Goal: Find specific page/section: Find specific page/section

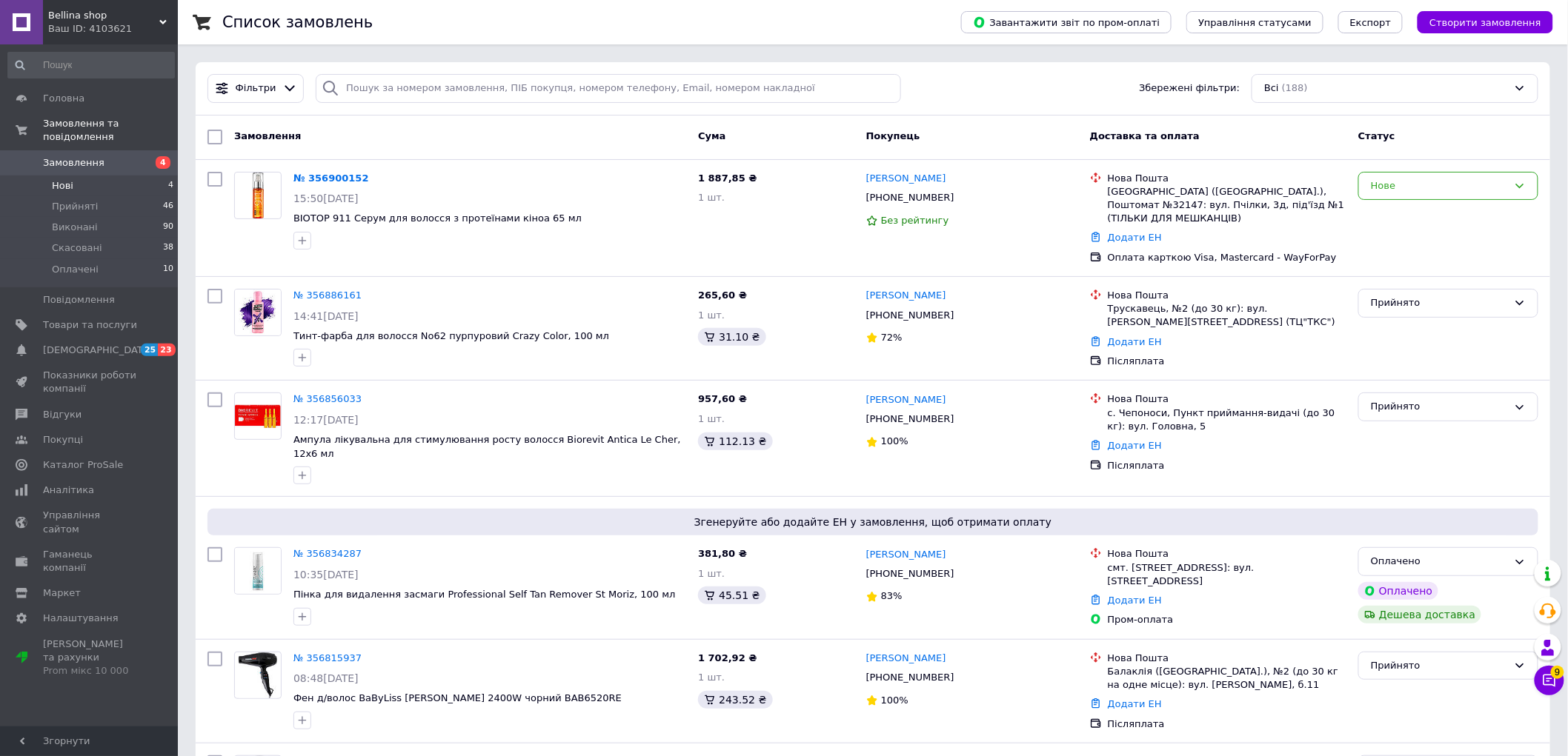
click at [99, 176] on li "Нові 4" at bounding box center [91, 186] width 182 height 20
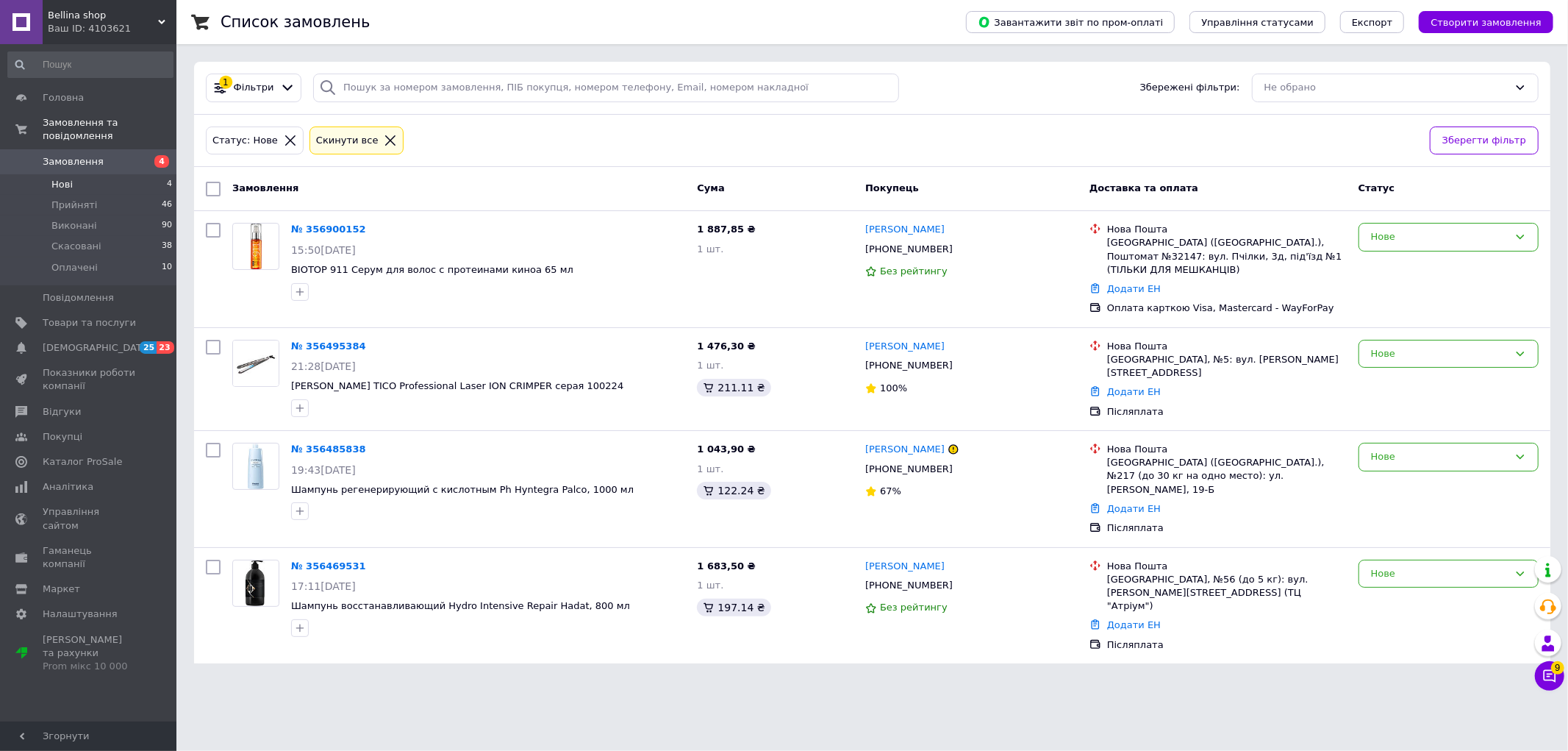
click at [100, 24] on div "Ваш ID: 4103621" at bounding box center [112, 29] width 129 height 14
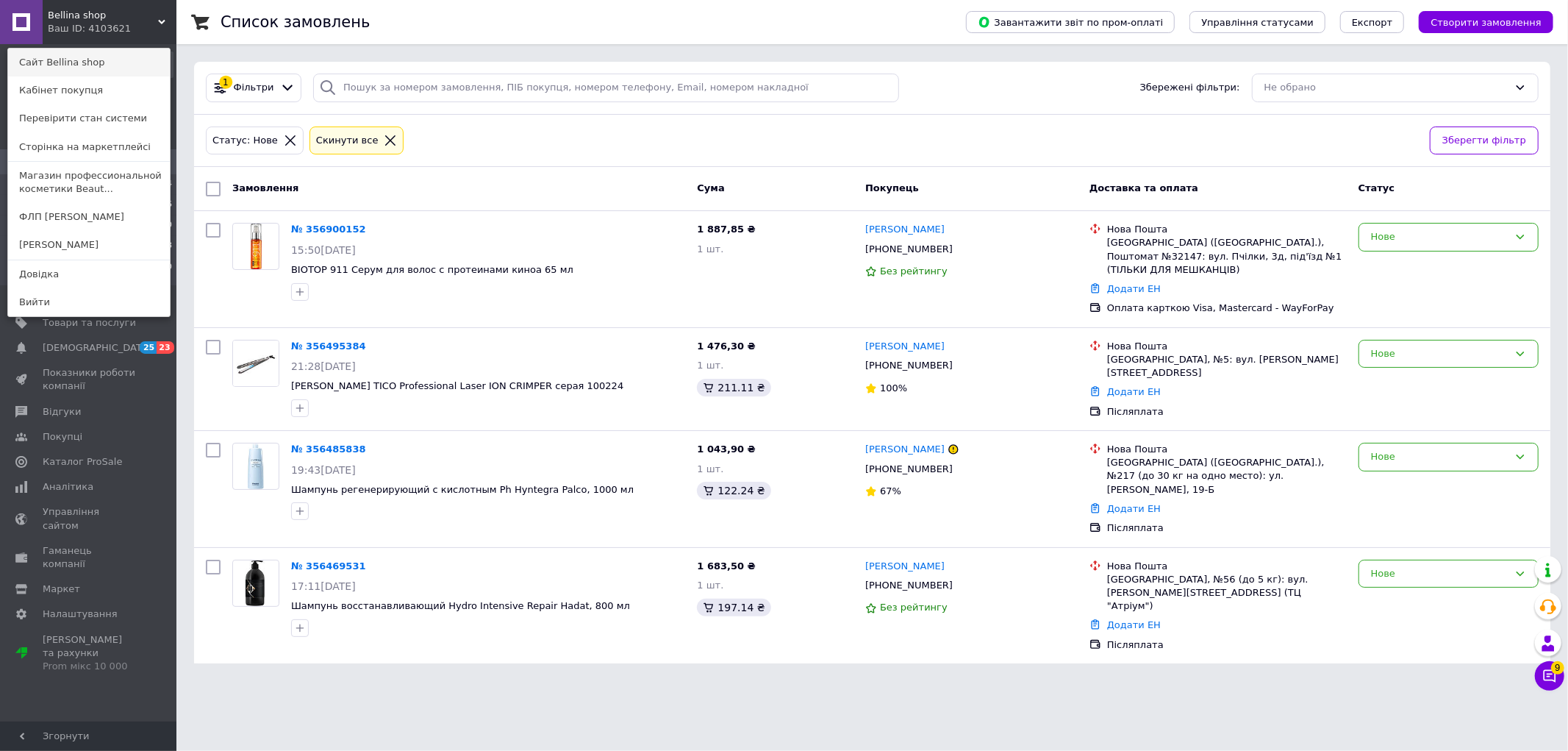
click at [78, 68] on link "Сайт Bellina shop" at bounding box center [89, 62] width 162 height 28
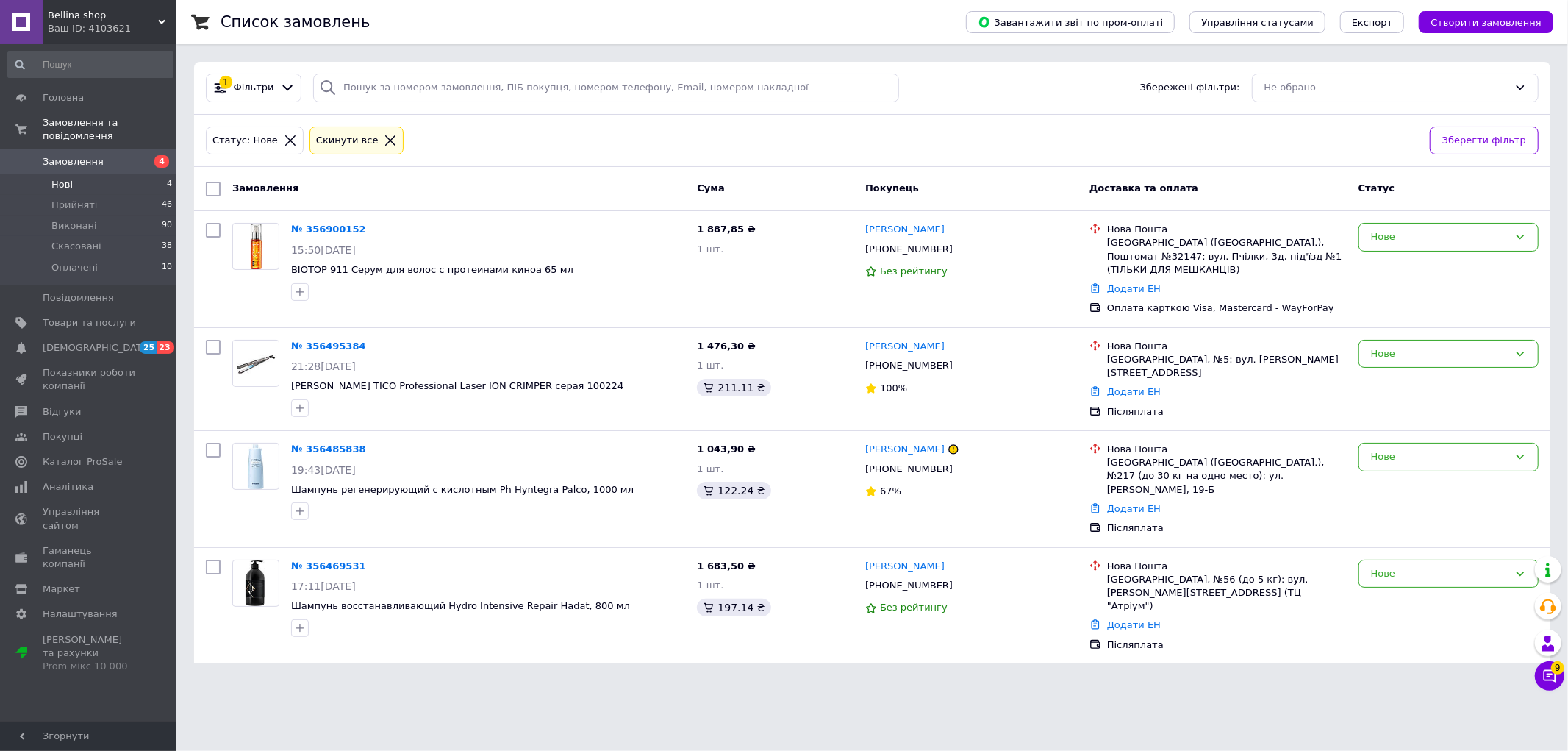
click at [67, 30] on div "Ваш ID: 4103621" at bounding box center [112, 29] width 129 height 14
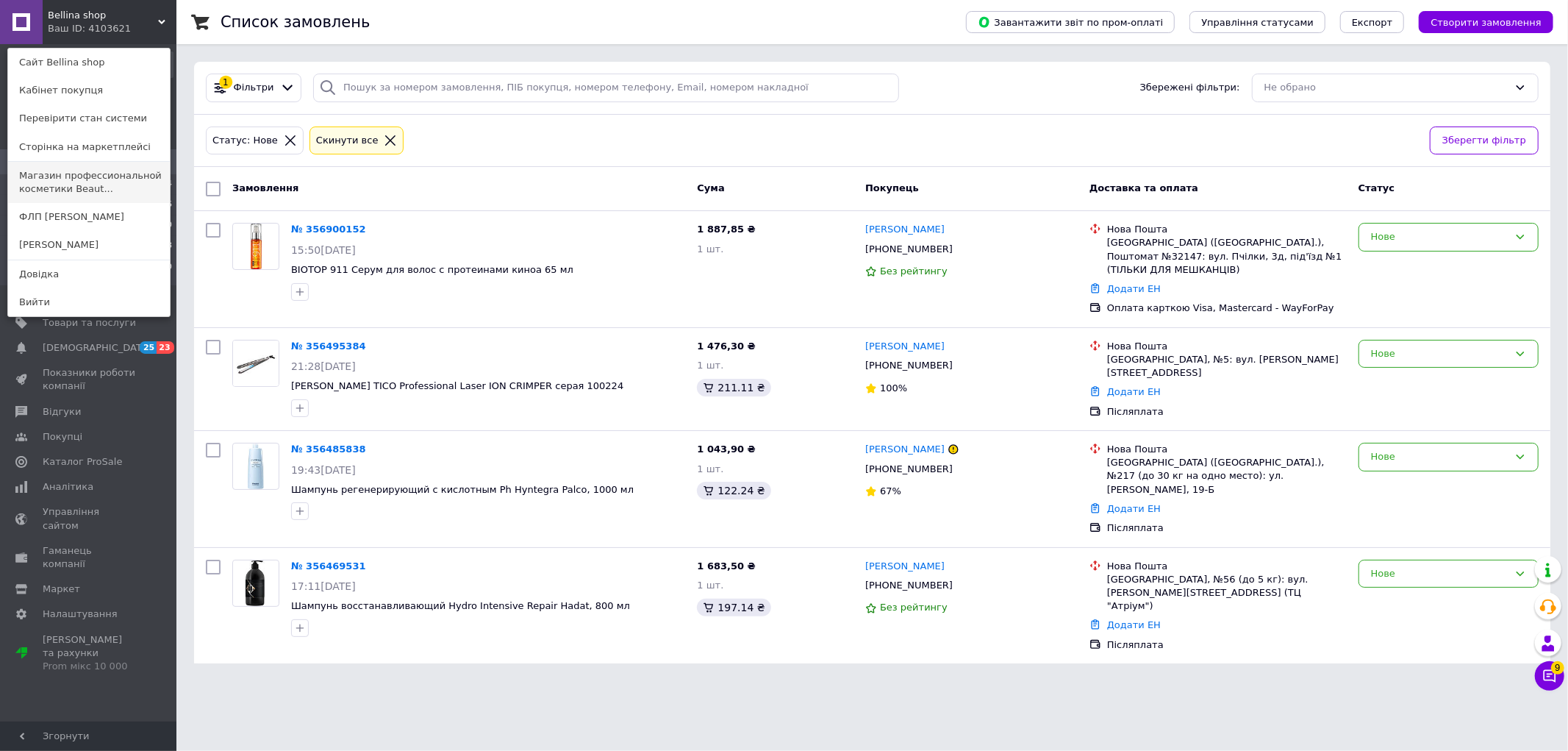
click at [101, 181] on link "Магазин профессиональной косметики Beaut..." at bounding box center [89, 182] width 162 height 41
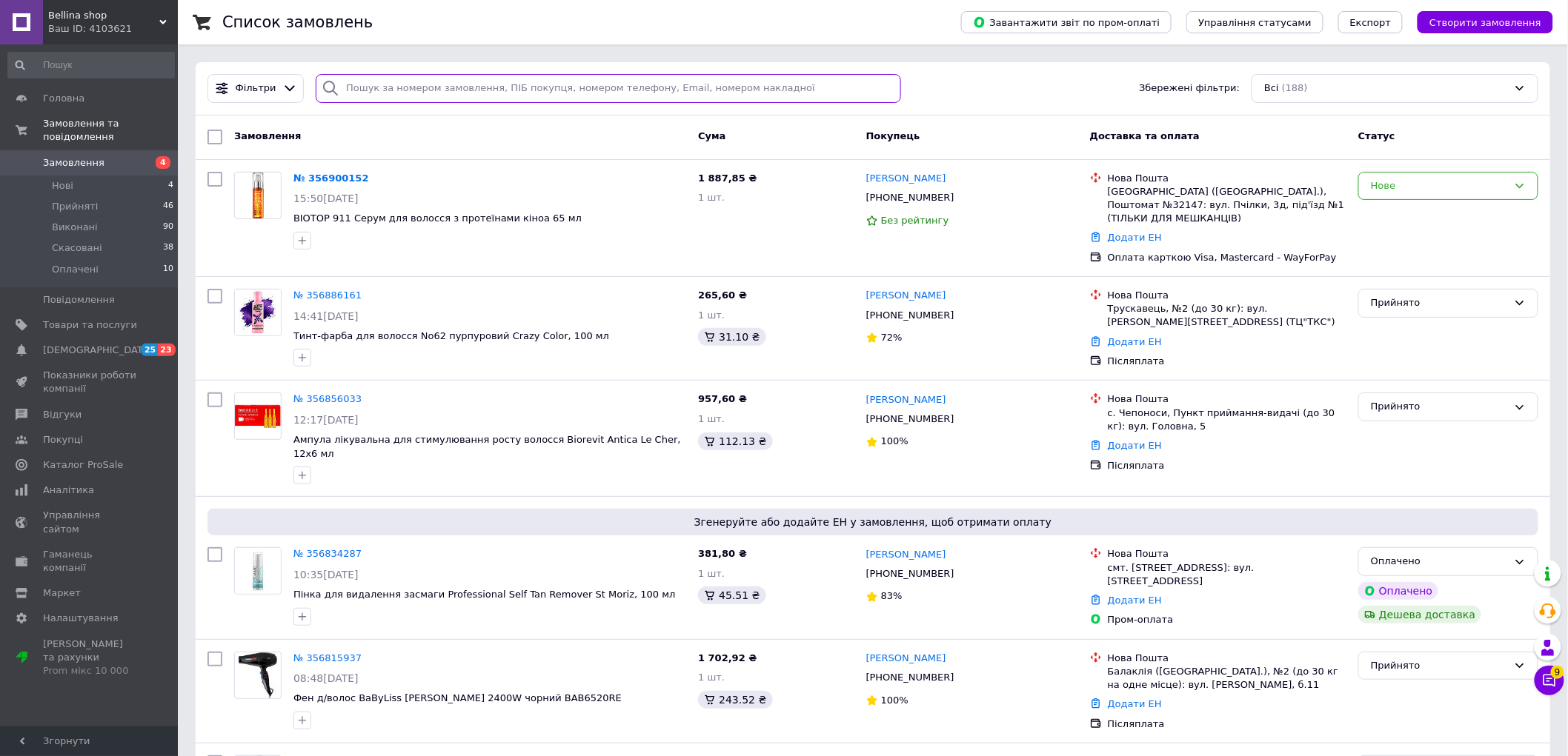
click at [450, 87] on input "search" at bounding box center [608, 88] width 585 height 29
paste input "356802726"
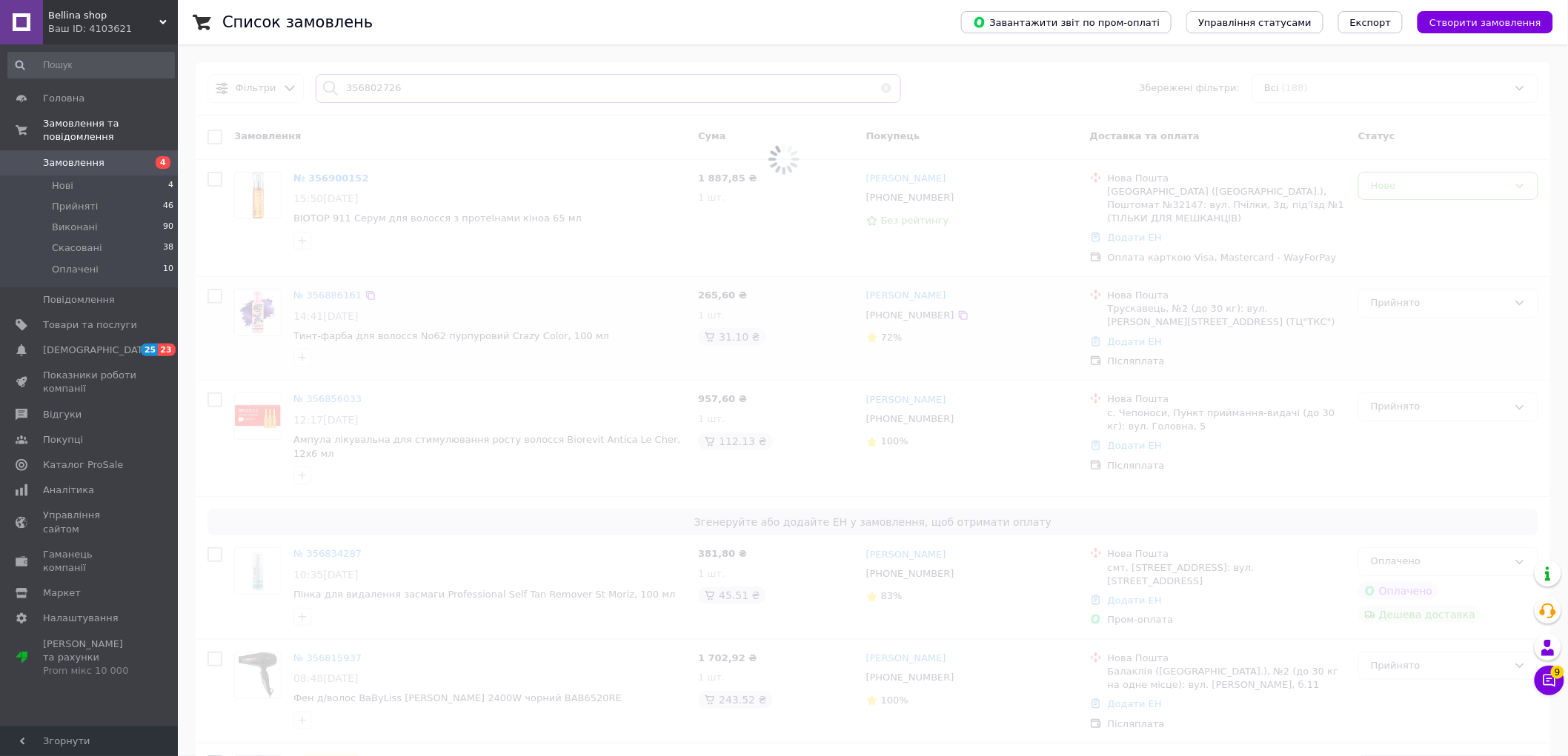
type input "356802726"
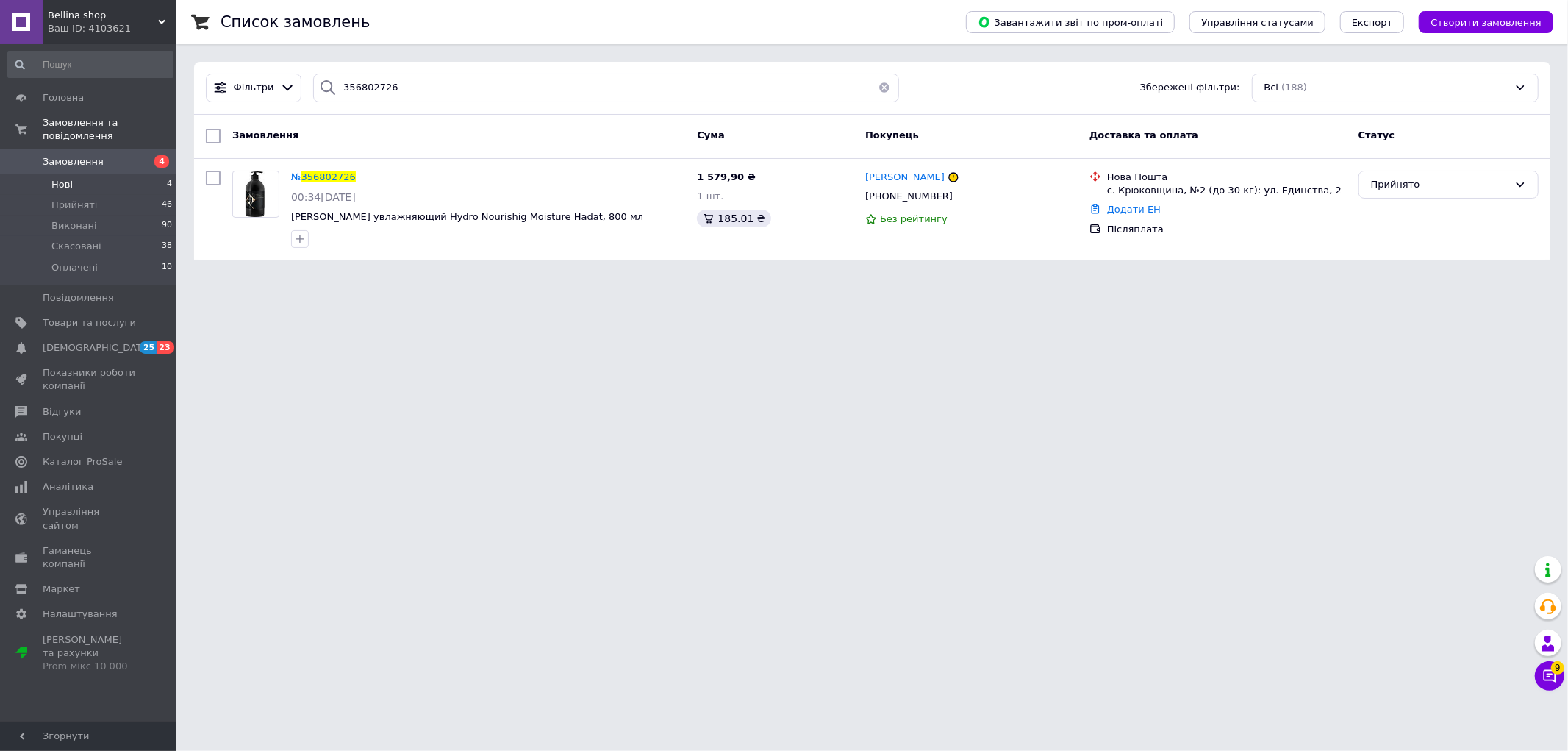
click at [55, 178] on span "Нові" at bounding box center [62, 185] width 21 height 14
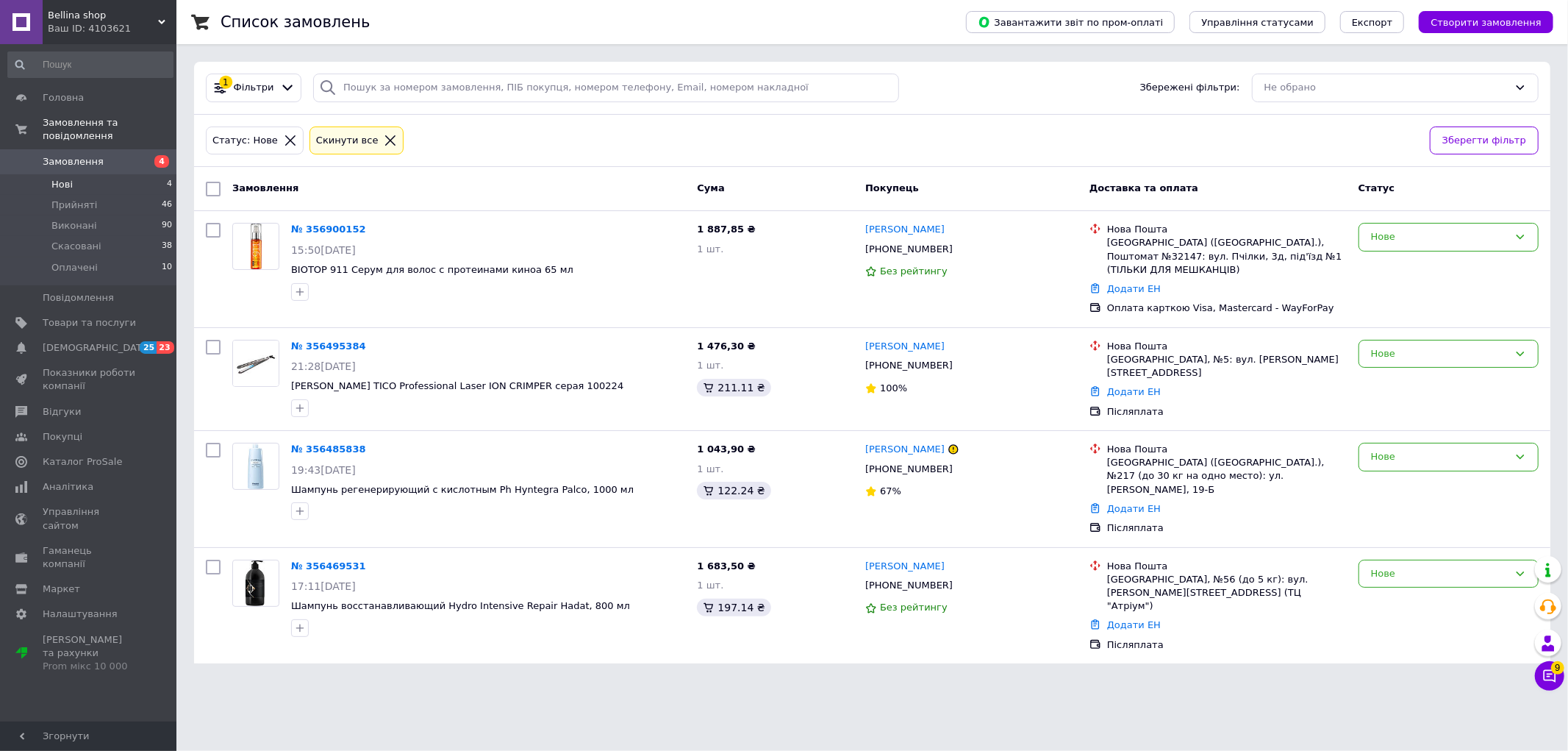
click at [94, 15] on span "Bellina shop" at bounding box center [103, 15] width 110 height 14
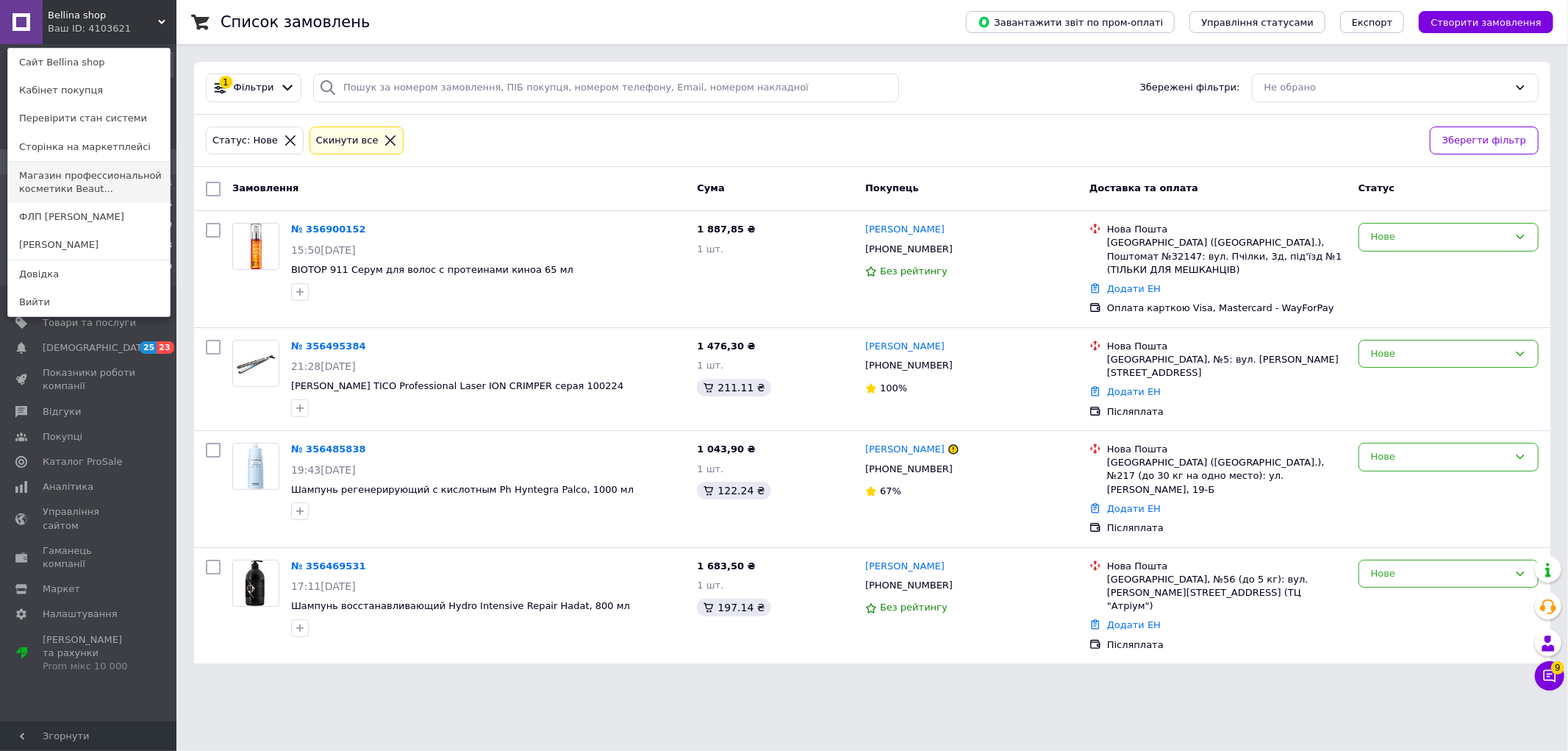
click at [82, 194] on link "Магазин профессиональной косметики Beaut..." at bounding box center [89, 182] width 162 height 41
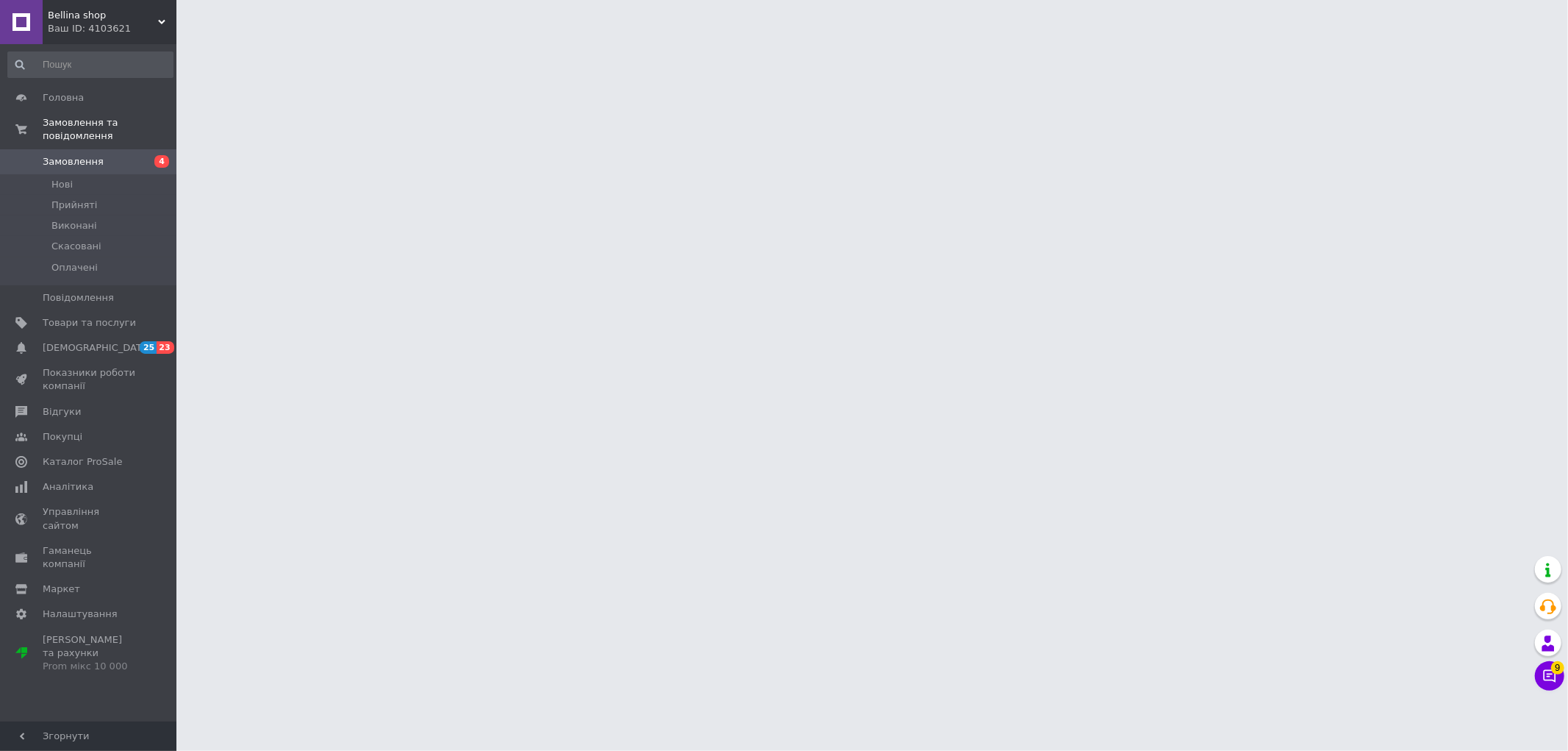
click at [94, 20] on span "Bellina shop" at bounding box center [103, 15] width 110 height 14
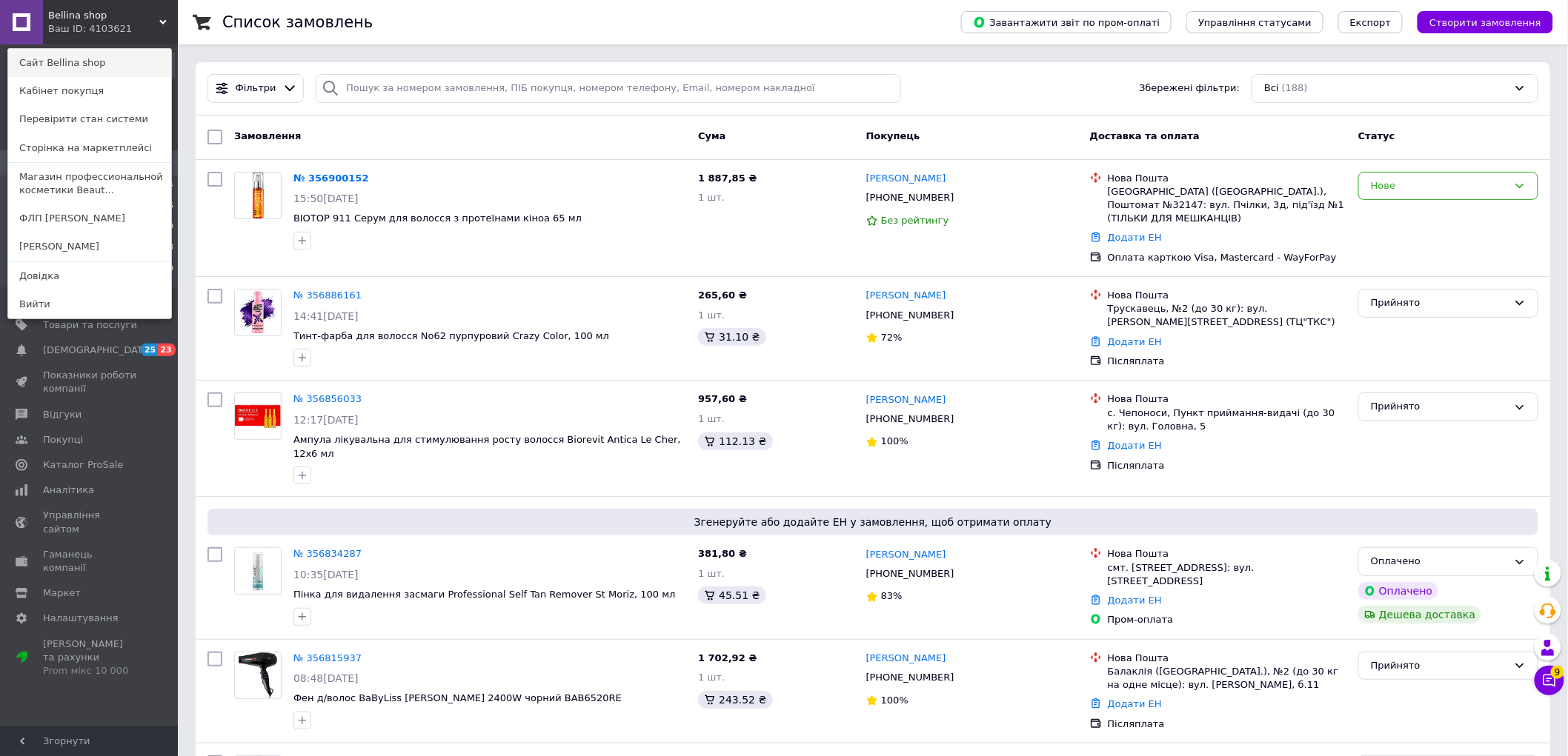
click at [93, 67] on link "Сайт Bellina shop" at bounding box center [90, 63] width 163 height 28
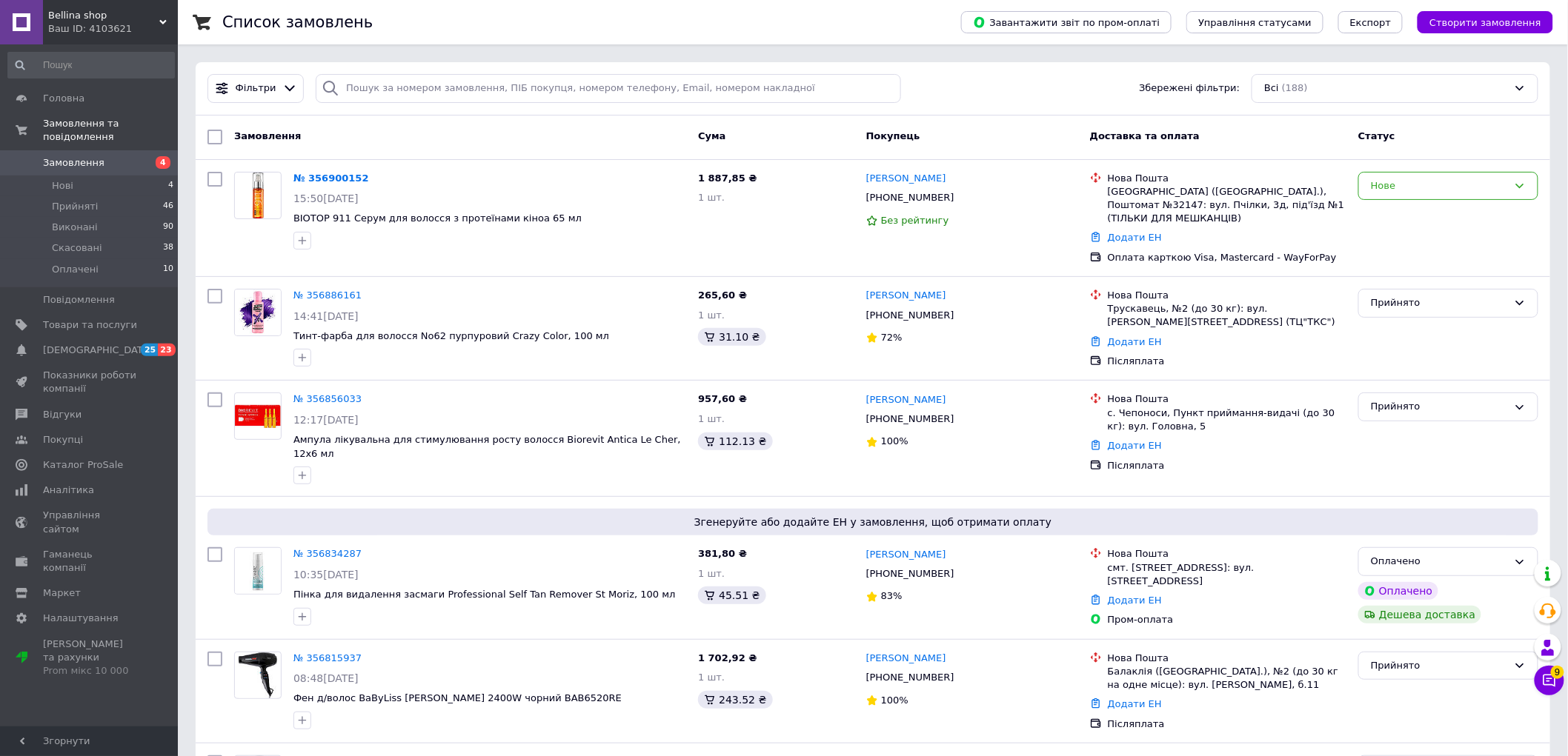
click at [91, 20] on span "Bellina shop" at bounding box center [104, 15] width 111 height 14
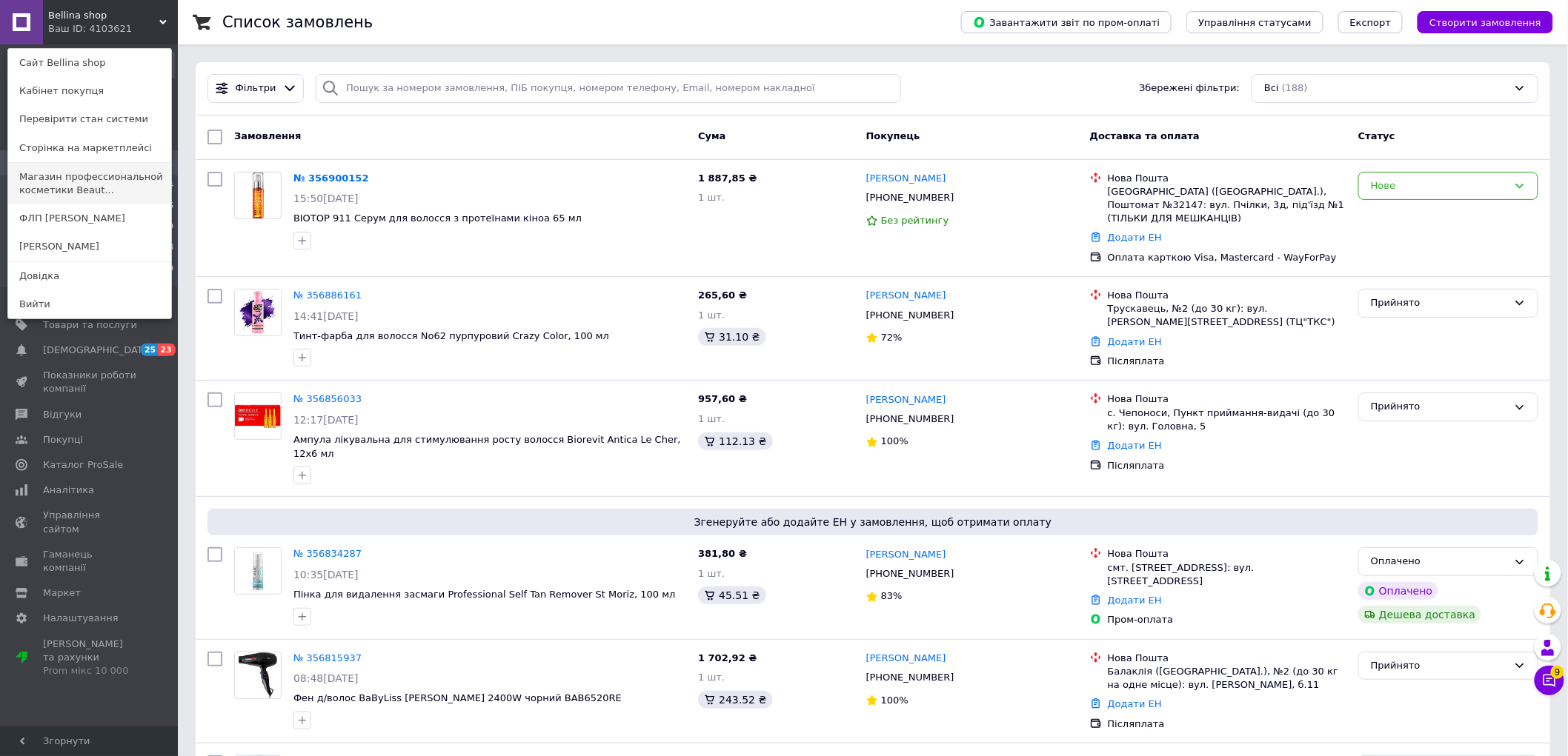
click at [102, 188] on link "Магазин профессиональной косметики Beaut..." at bounding box center [90, 183] width 163 height 42
